Goal: Check status: Check status

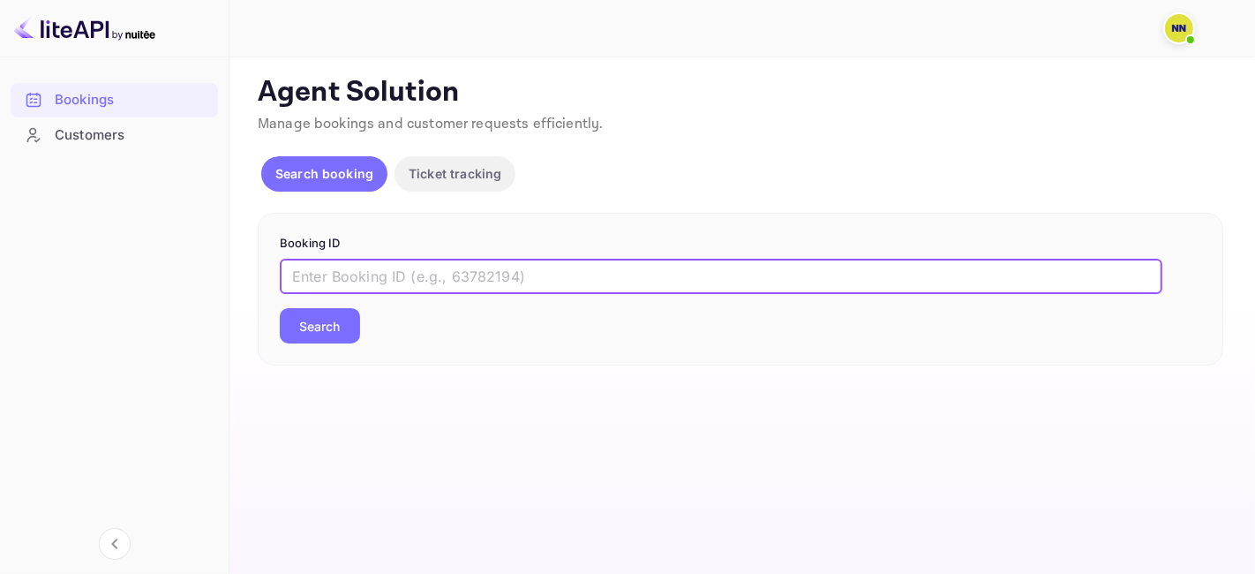
click at [370, 274] on input "text" at bounding box center [721, 276] width 882 height 35
paste input "8394848"
type input "8394848"
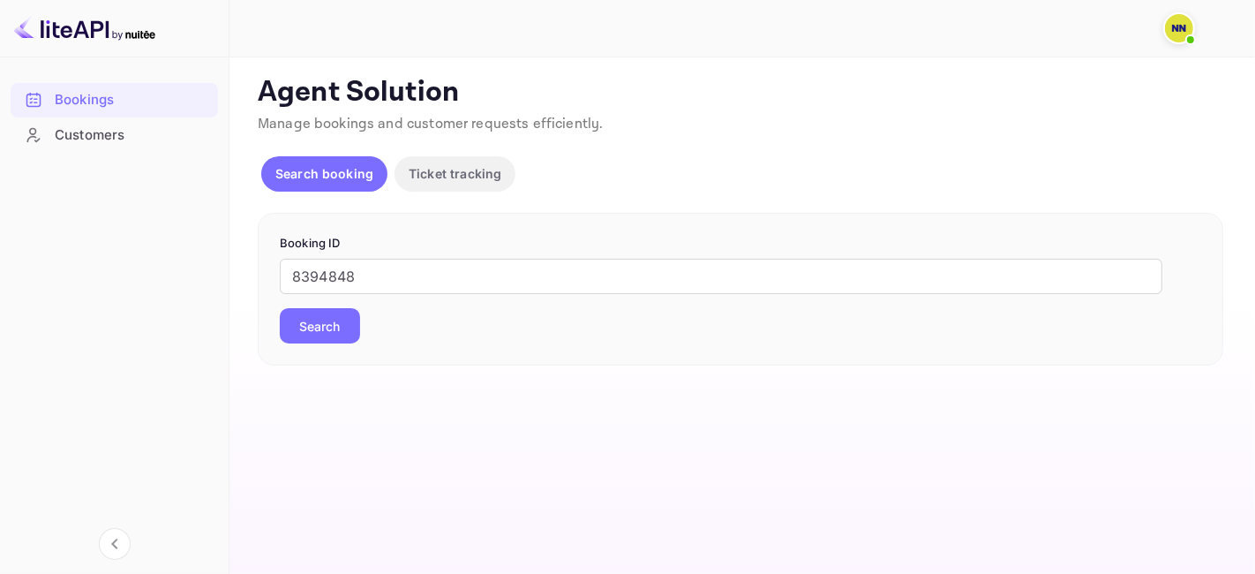
click at [320, 338] on button "Search" at bounding box center [320, 325] width 80 height 35
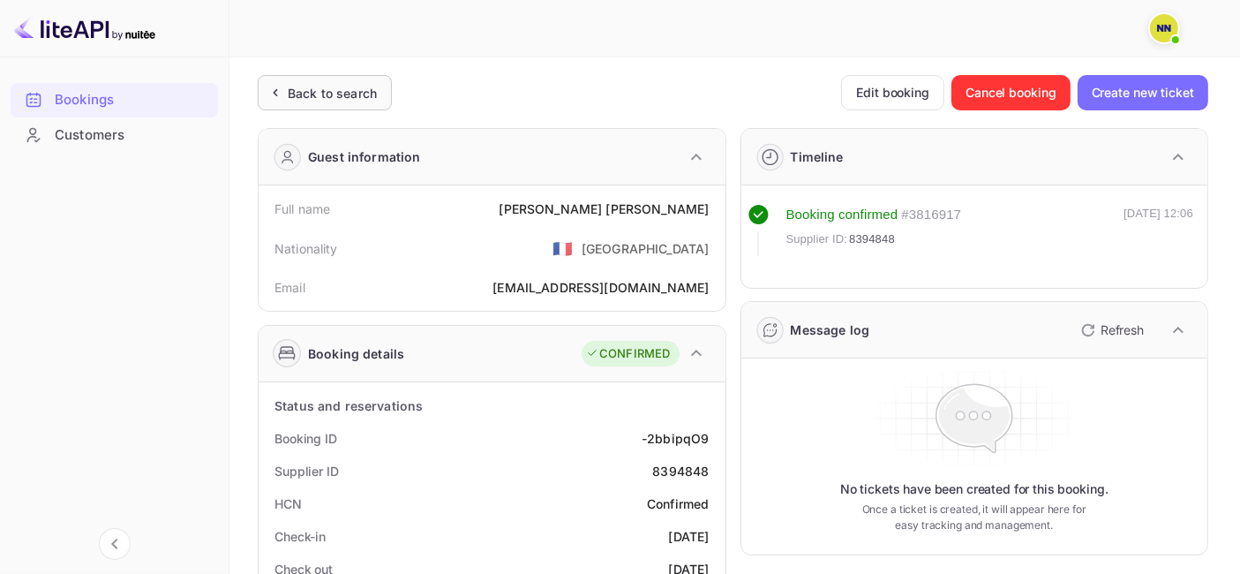
click at [333, 84] on div "Back to search" at bounding box center [332, 93] width 89 height 19
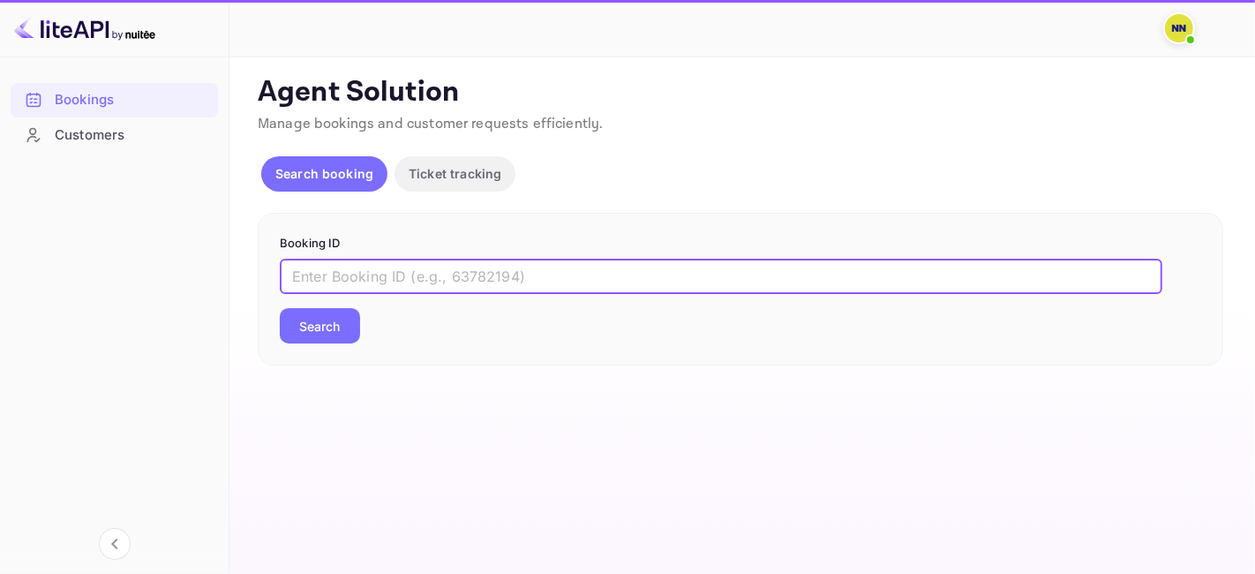
click at [342, 275] on input "text" at bounding box center [721, 276] width 882 height 35
paste input "9250361"
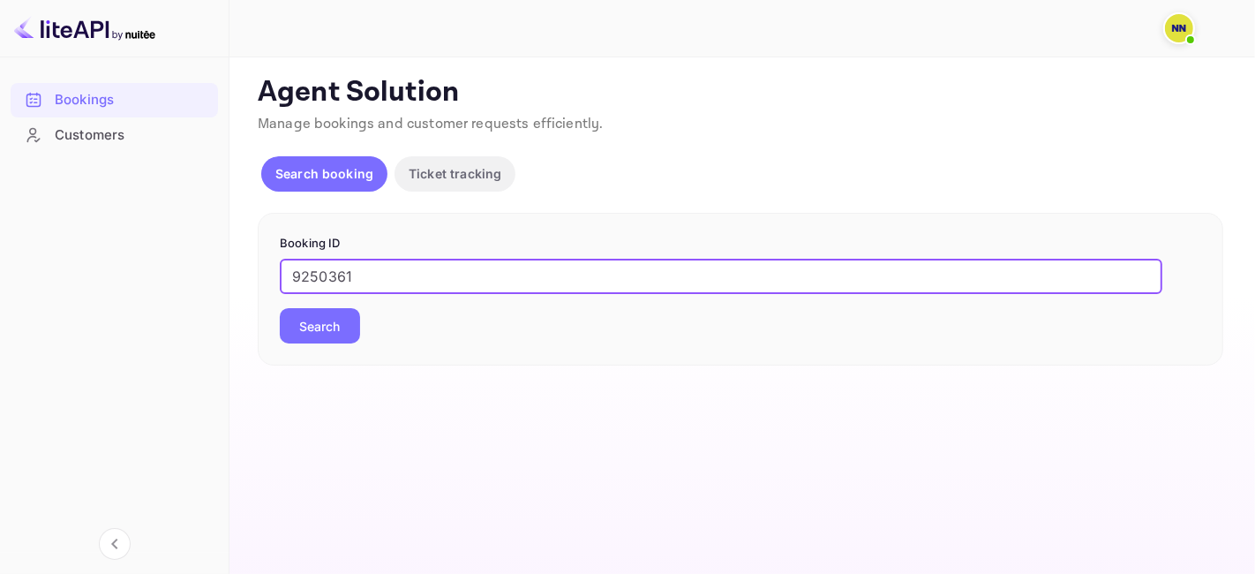
type input "9250361"
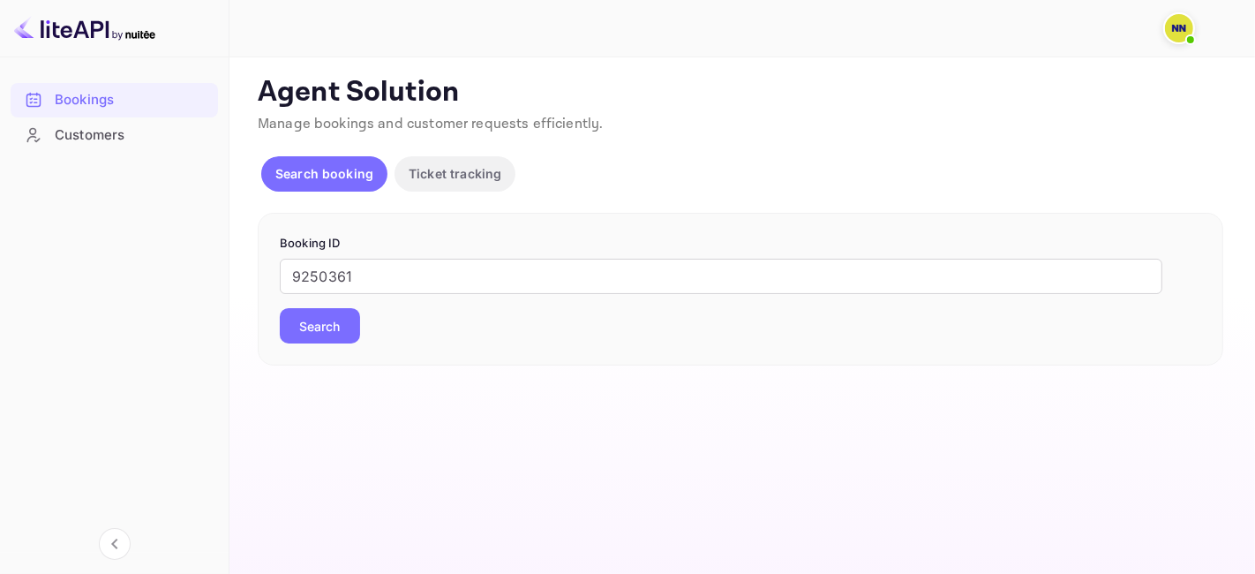
click at [334, 318] on button "Search" at bounding box center [320, 325] width 80 height 35
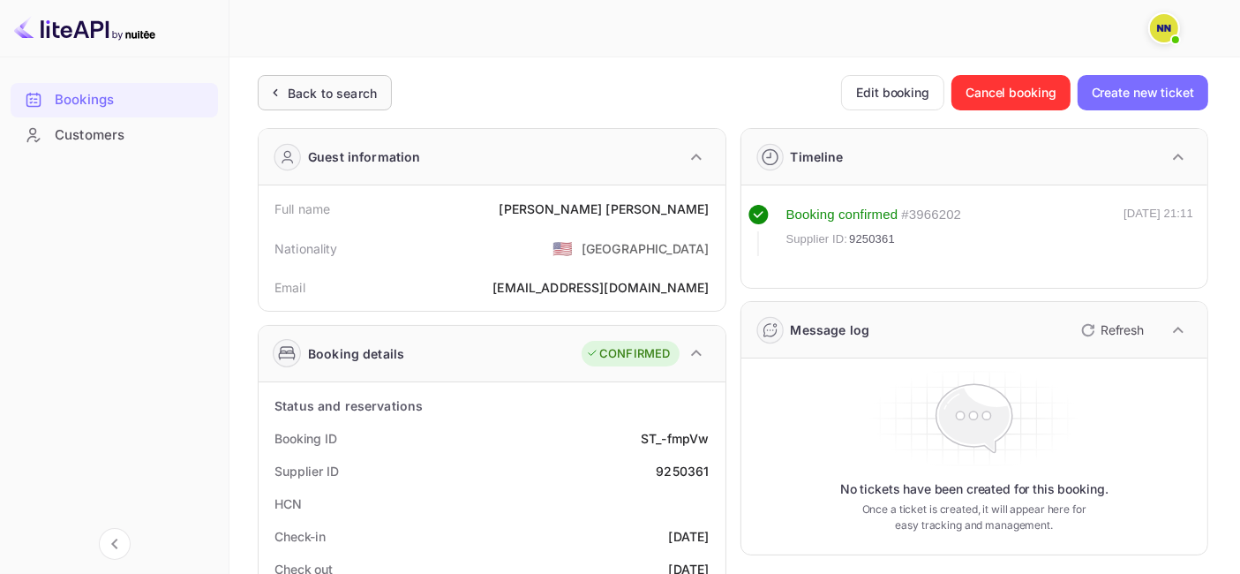
click at [337, 78] on div "Back to search" at bounding box center [325, 92] width 134 height 35
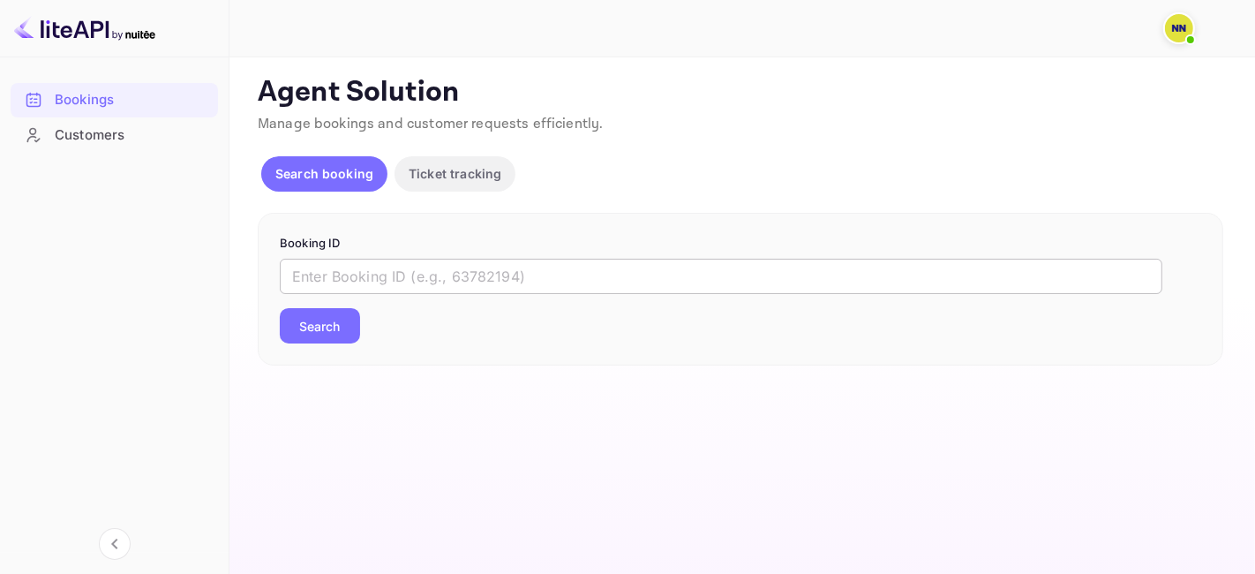
click at [356, 268] on input "text" at bounding box center [721, 276] width 882 height 35
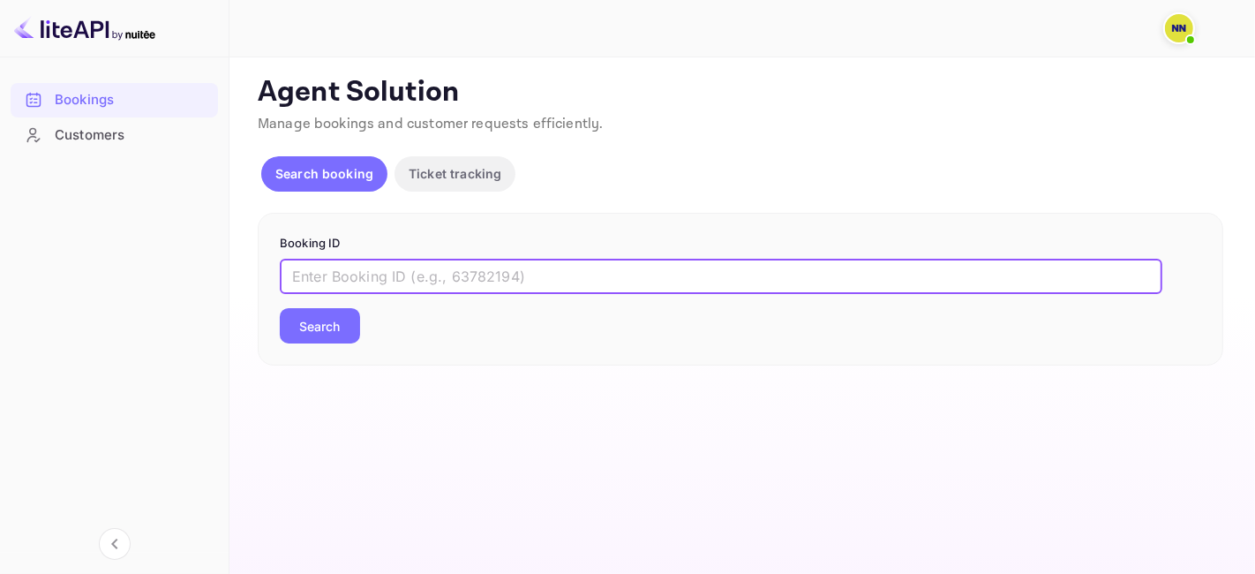
paste input "8771287"
type input "8771287"
click at [340, 316] on button "Search" at bounding box center [320, 325] width 80 height 35
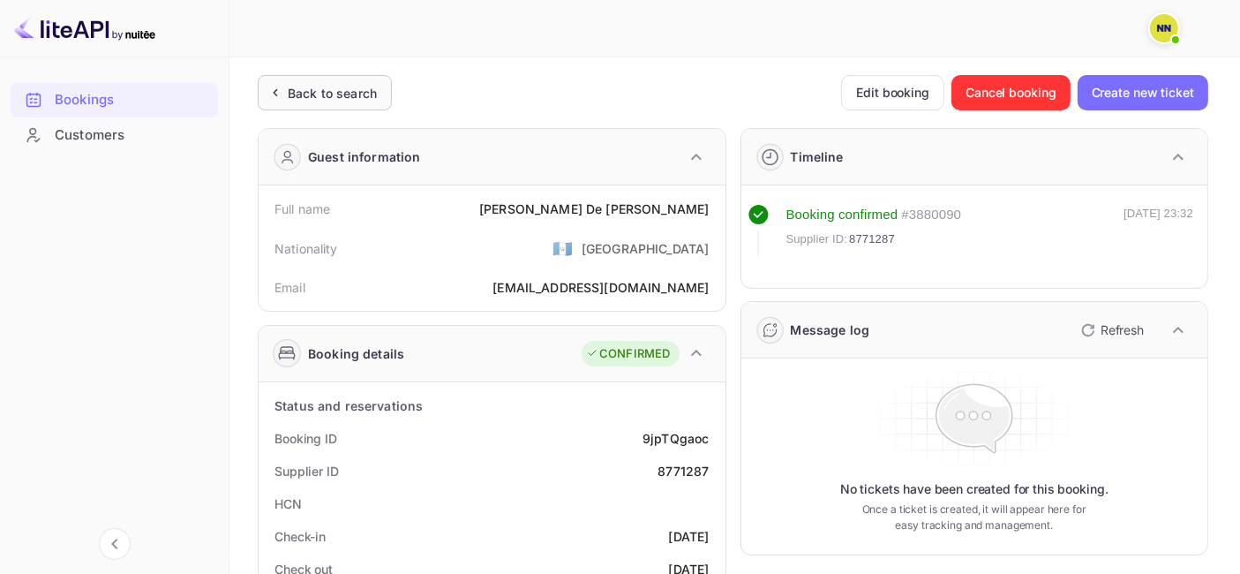
click at [337, 77] on div "Back to search" at bounding box center [325, 92] width 134 height 35
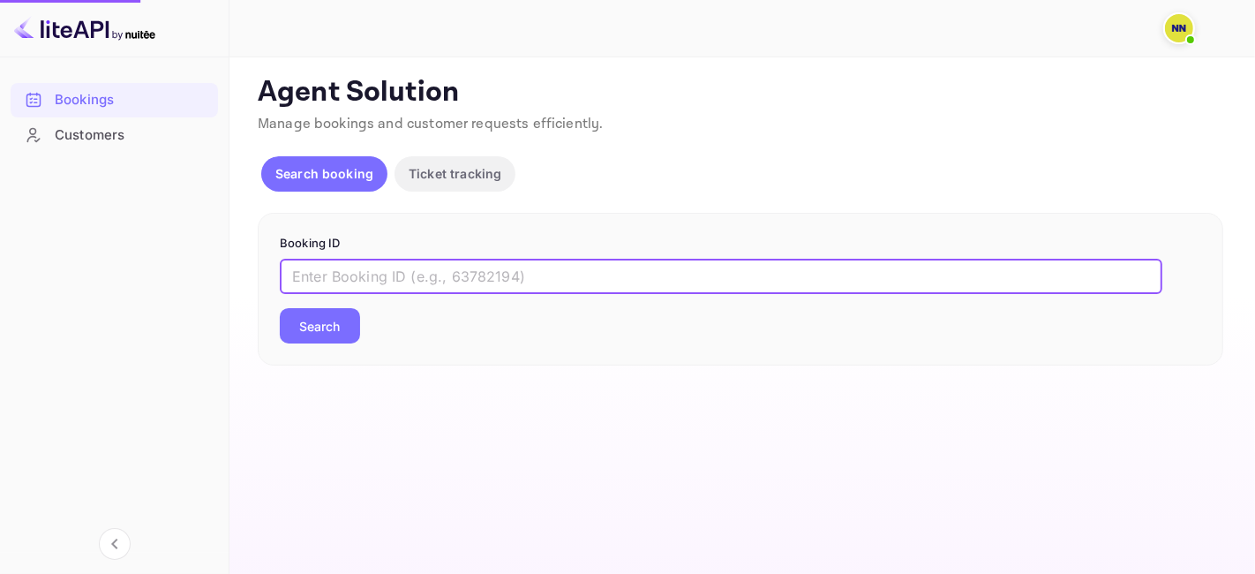
click at [330, 268] on input "text" at bounding box center [721, 276] width 882 height 35
paste input "9498502"
type input "9498502"
click at [280, 308] on button "Search" at bounding box center [320, 325] width 80 height 35
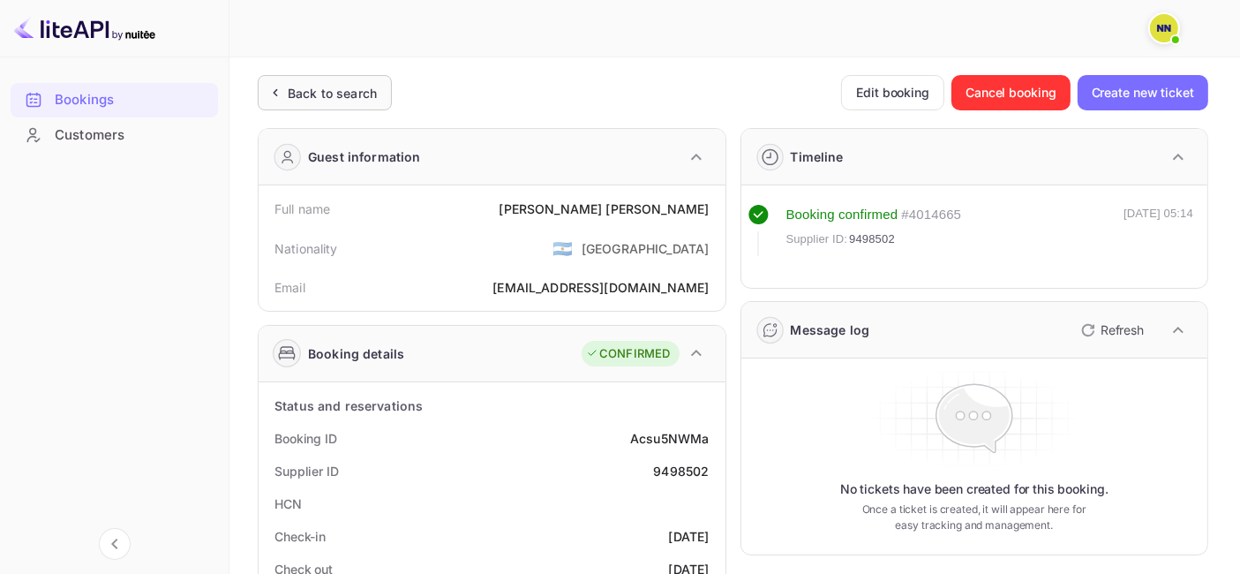
click at [329, 97] on div "Back to search" at bounding box center [332, 93] width 89 height 19
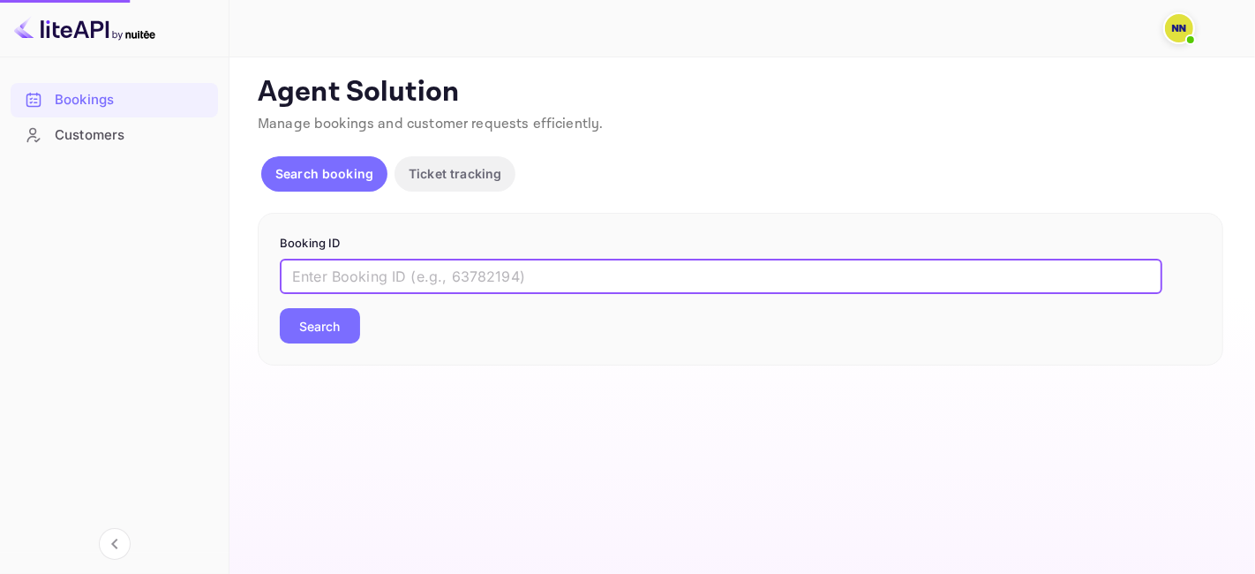
paste input "8979721"
click at [367, 281] on input "text" at bounding box center [721, 276] width 882 height 35
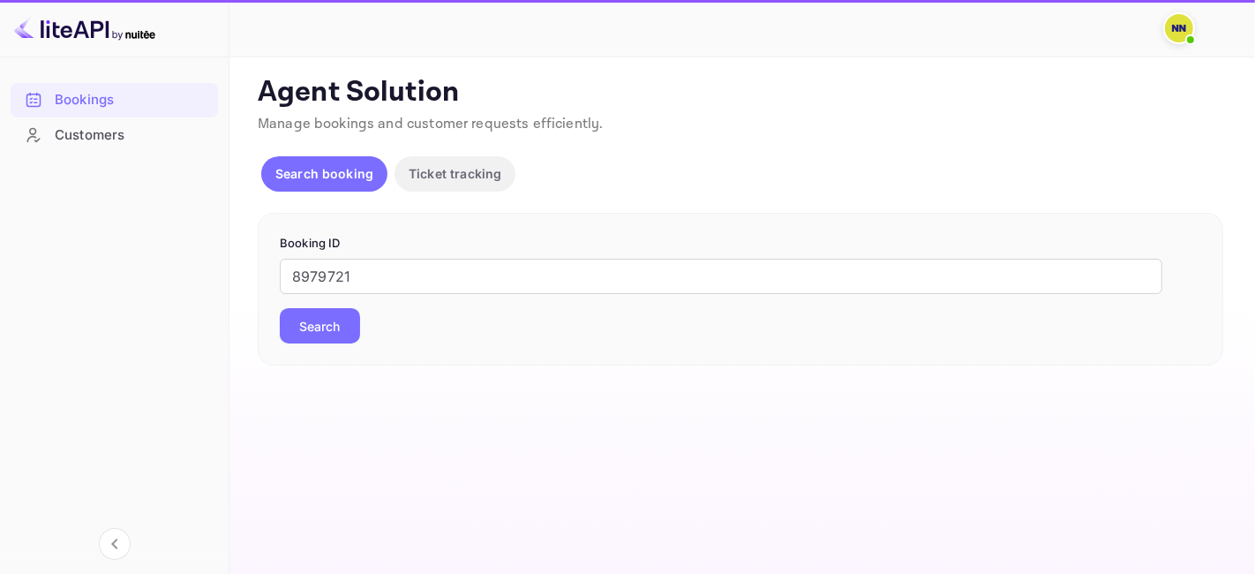
click at [330, 325] on button "Search" at bounding box center [320, 325] width 80 height 35
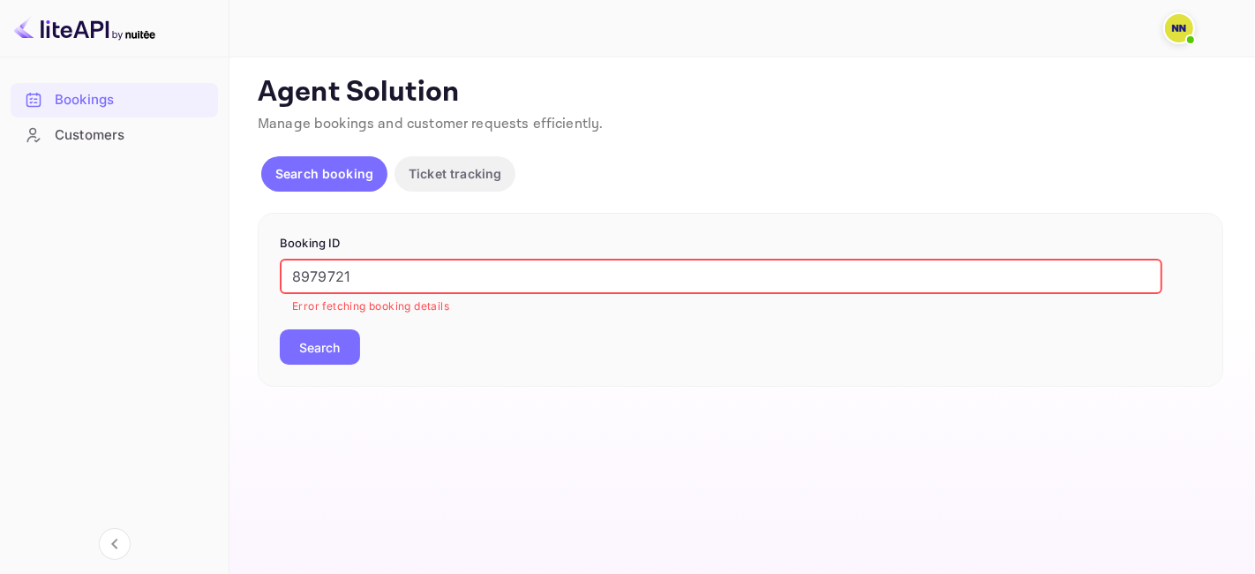
click at [327, 276] on input "8979721" at bounding box center [721, 276] width 882 height 35
paste input "507977"
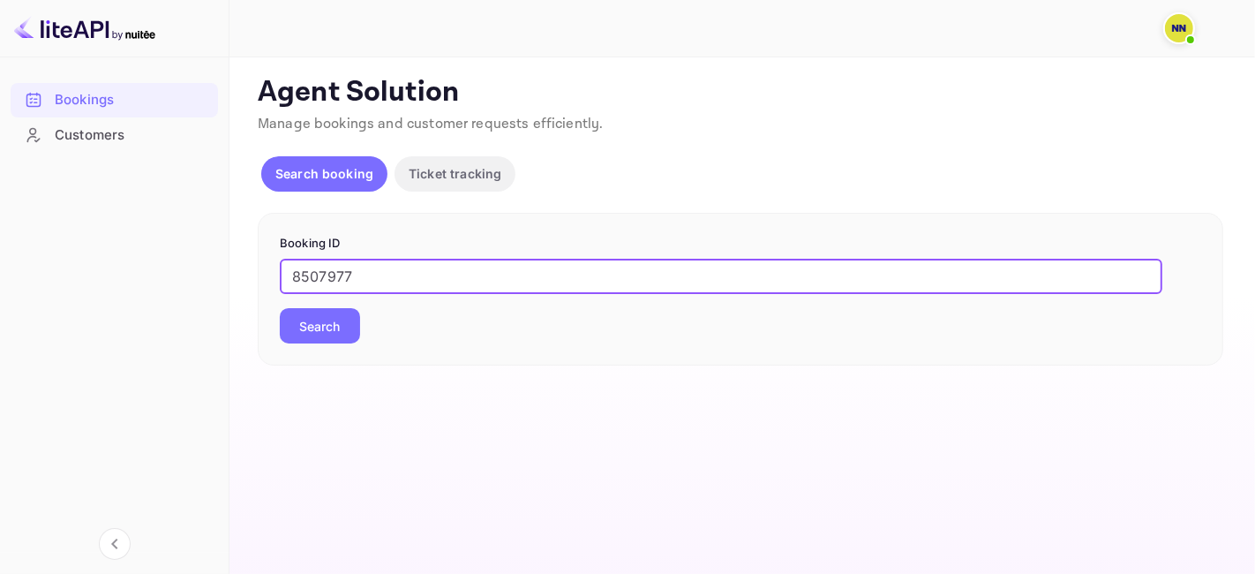
type input "8507977"
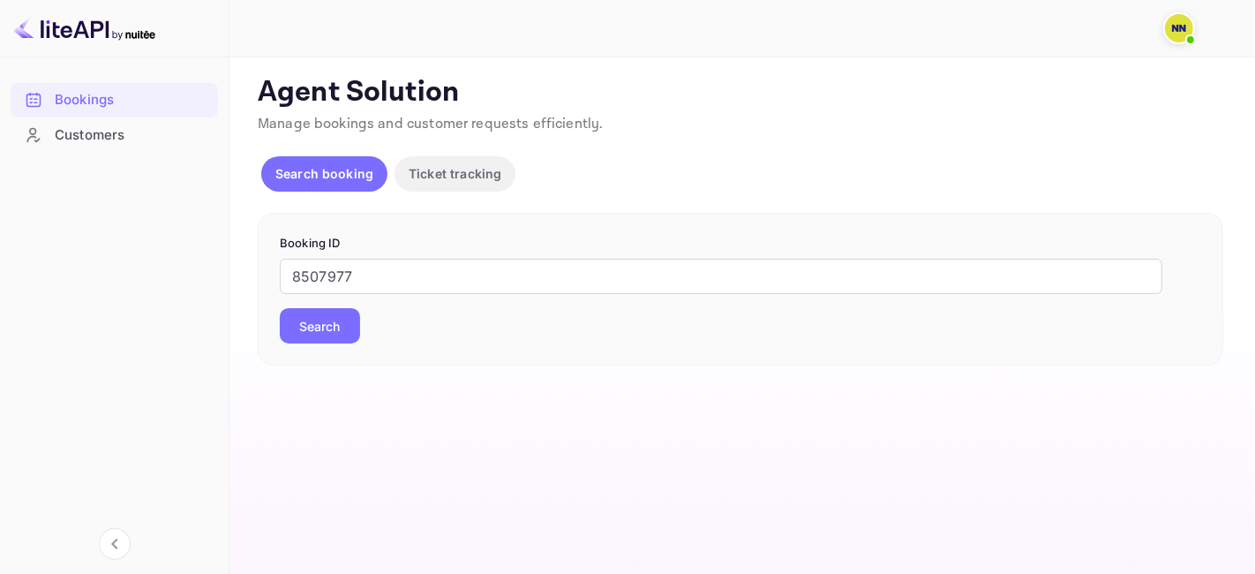
click at [339, 329] on button "Search" at bounding box center [320, 325] width 80 height 35
